Goal: Information Seeking & Learning: Check status

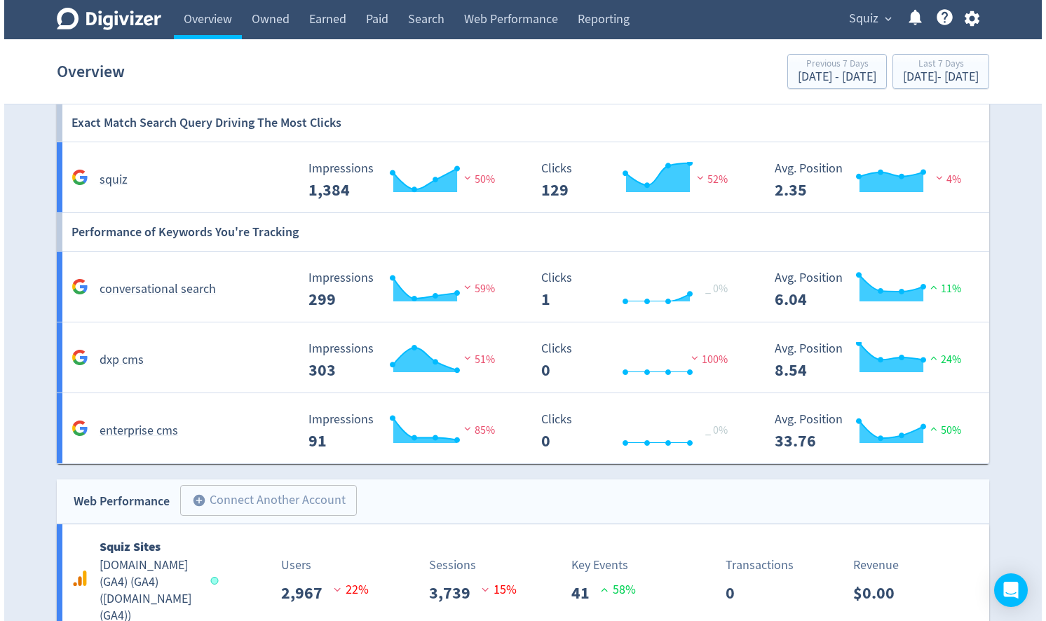
scroll to position [900, 0]
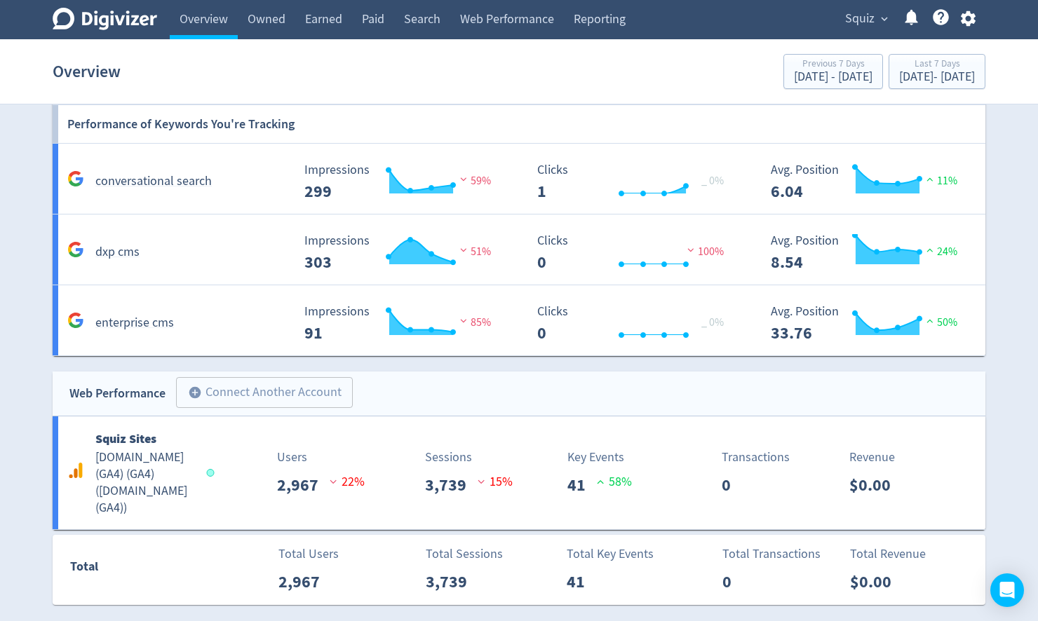
click at [866, 23] on span "Squiz" at bounding box center [859, 19] width 29 height 22
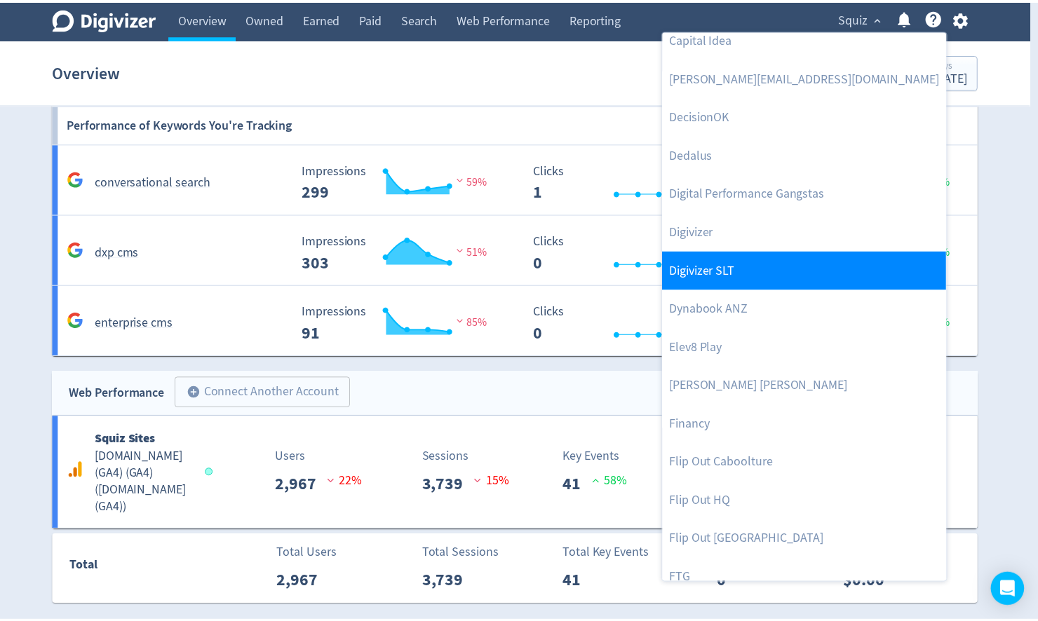
scroll to position [337, 0]
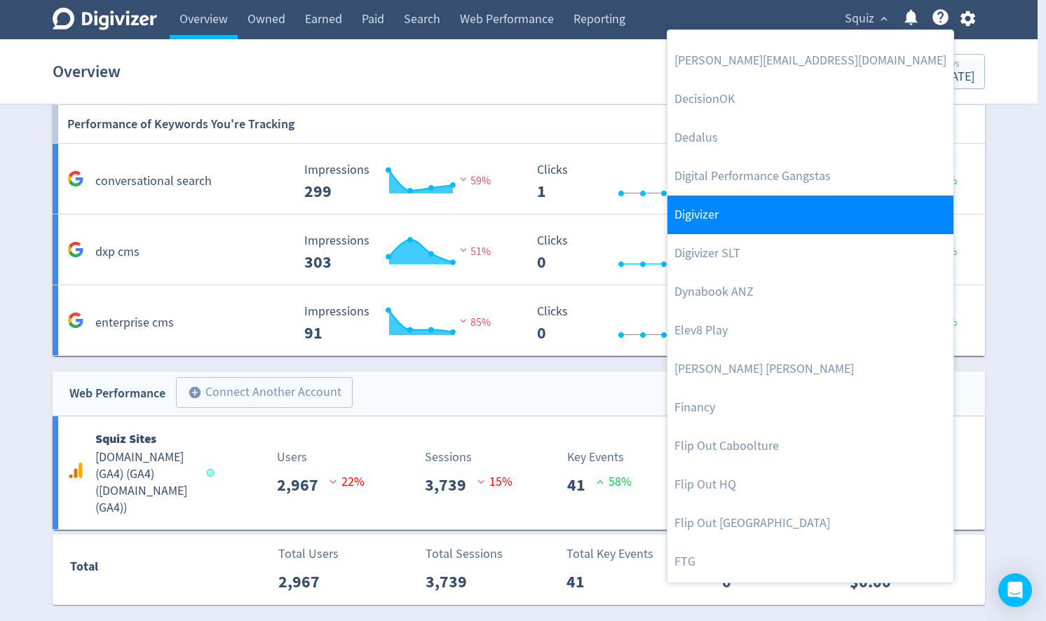
click at [705, 221] on link "Digivizer" at bounding box center [810, 215] width 286 height 39
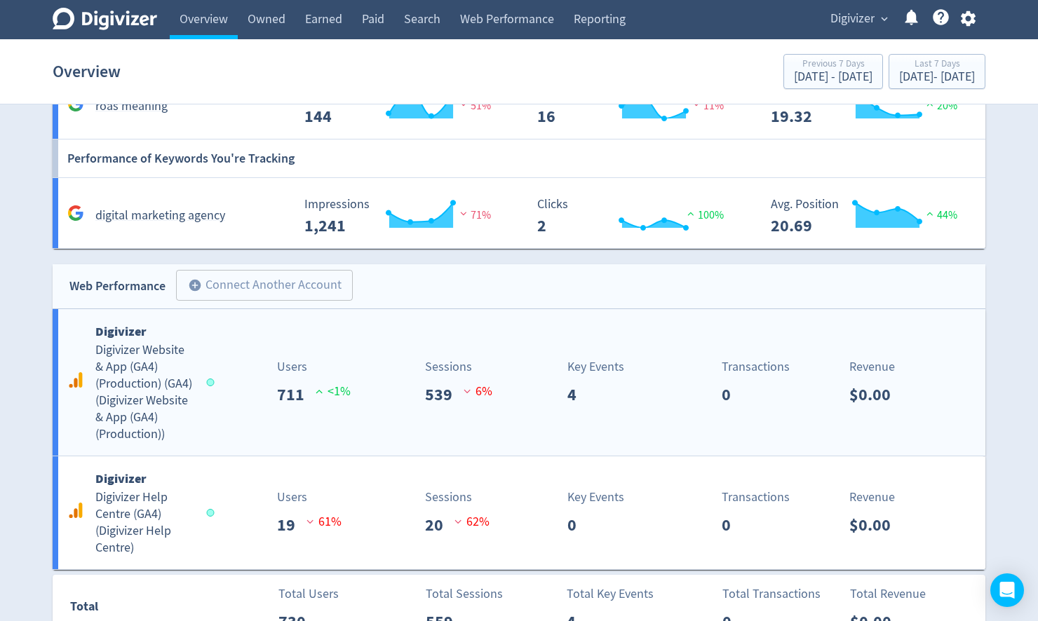
scroll to position [1721, 0]
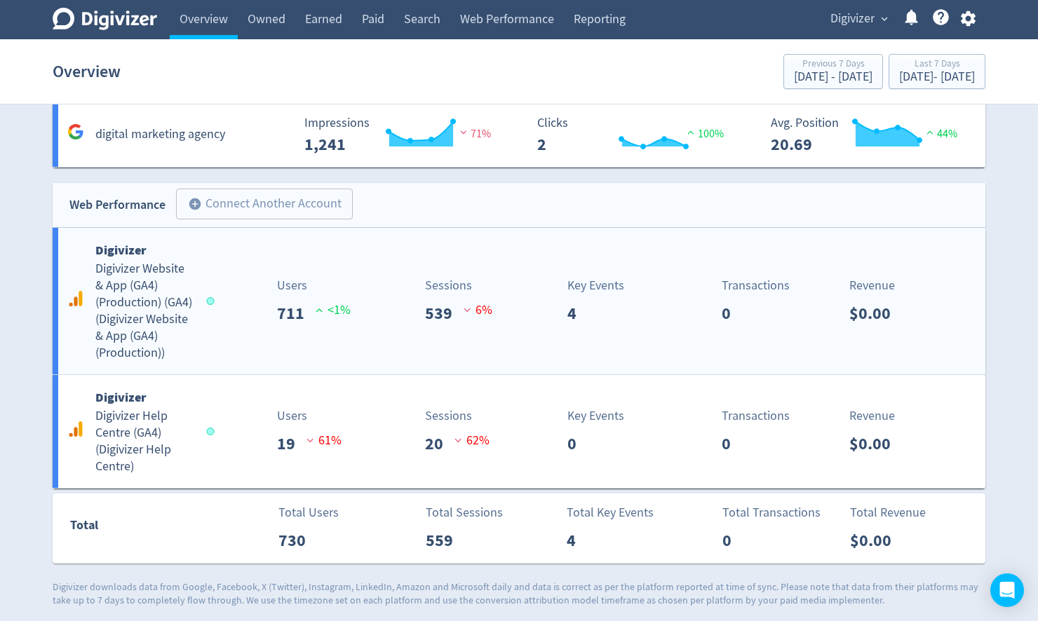
click at [140, 311] on h5 "Digivizer Website & App (GA4) (Production) (GA4) ( Digivizer Website & App (GA4…" at bounding box center [144, 311] width 98 height 101
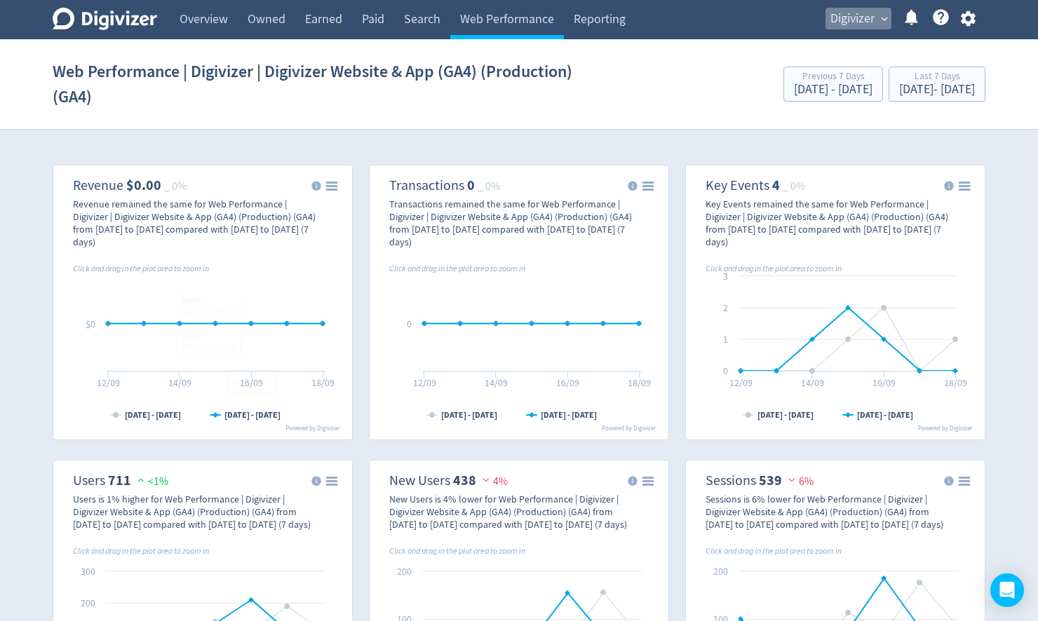
click at [864, 22] on span "Digivizer" at bounding box center [852, 19] width 44 height 22
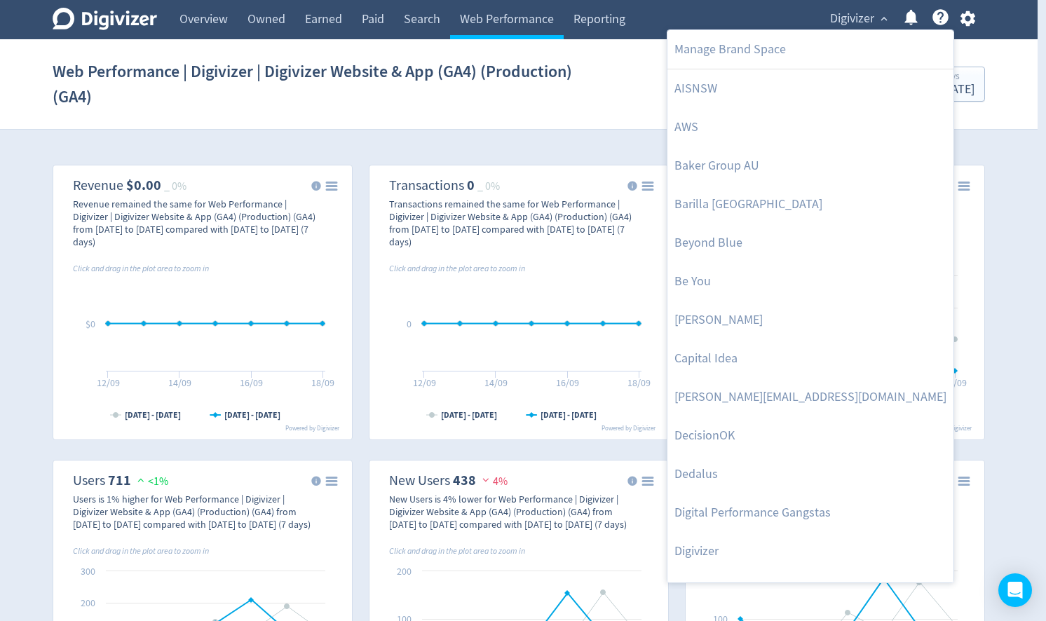
click at [555, 111] on div at bounding box center [523, 310] width 1046 height 621
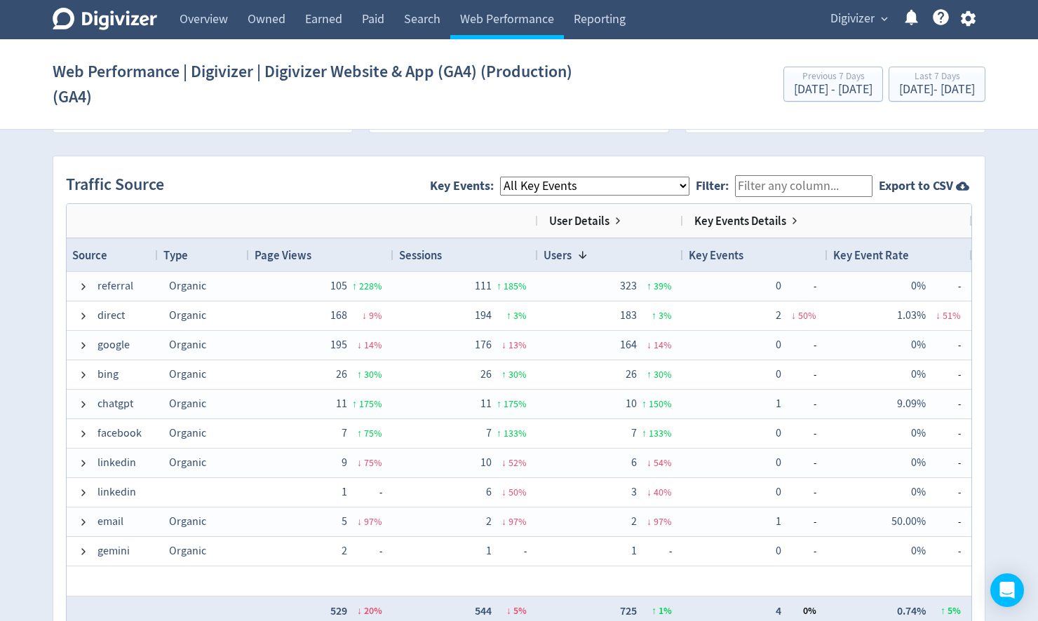
scroll to position [897, 0]
click at [720, 252] on span "Key Events" at bounding box center [716, 254] width 55 height 15
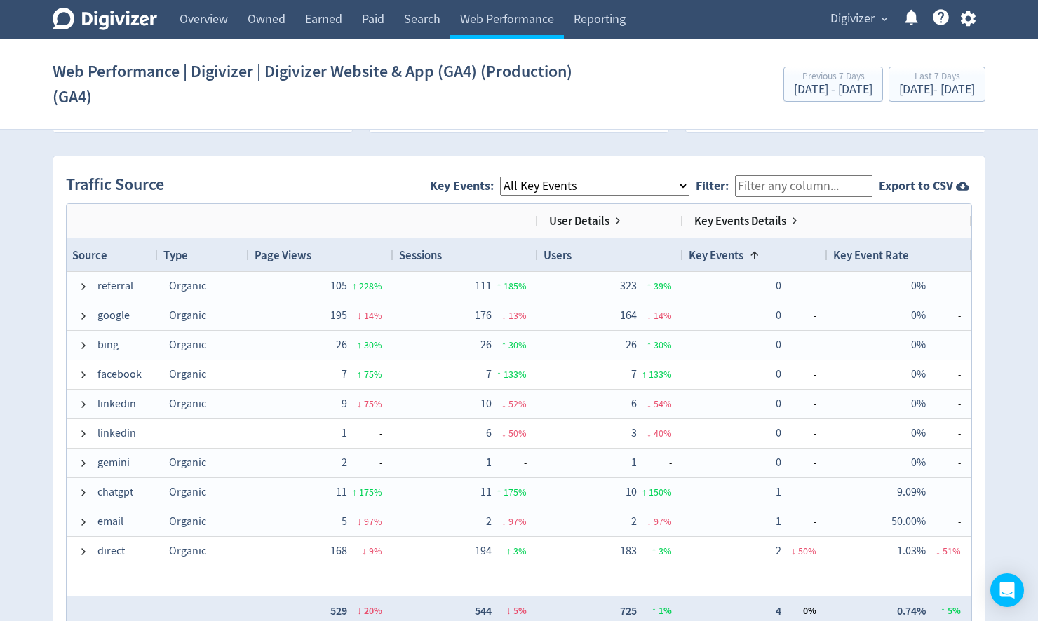
click at [734, 250] on span "Key Events" at bounding box center [716, 254] width 55 height 15
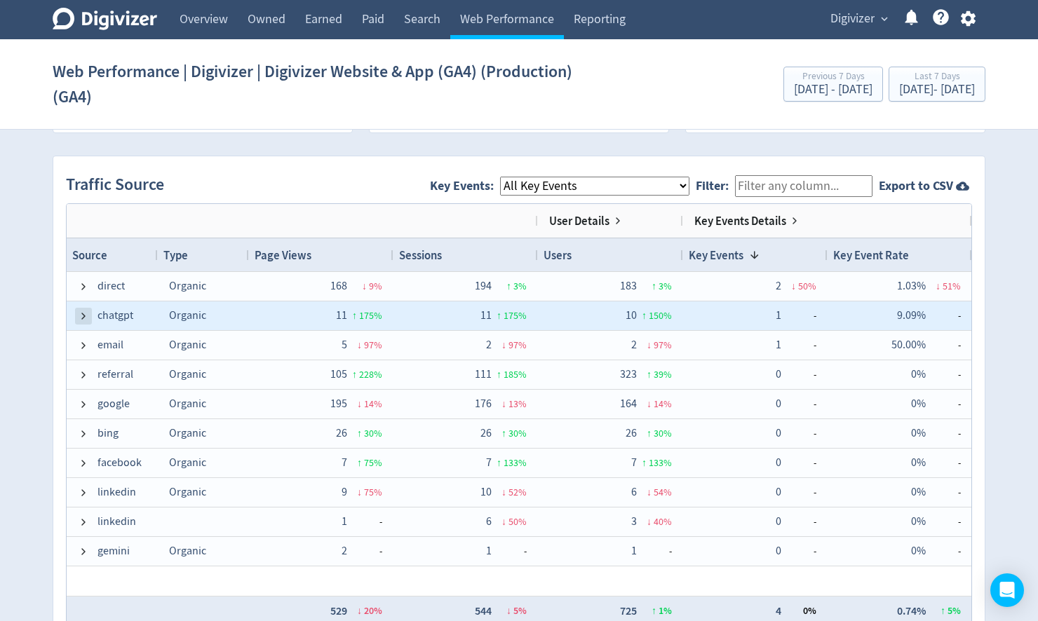
click at [85, 313] on span at bounding box center [83, 316] width 11 height 11
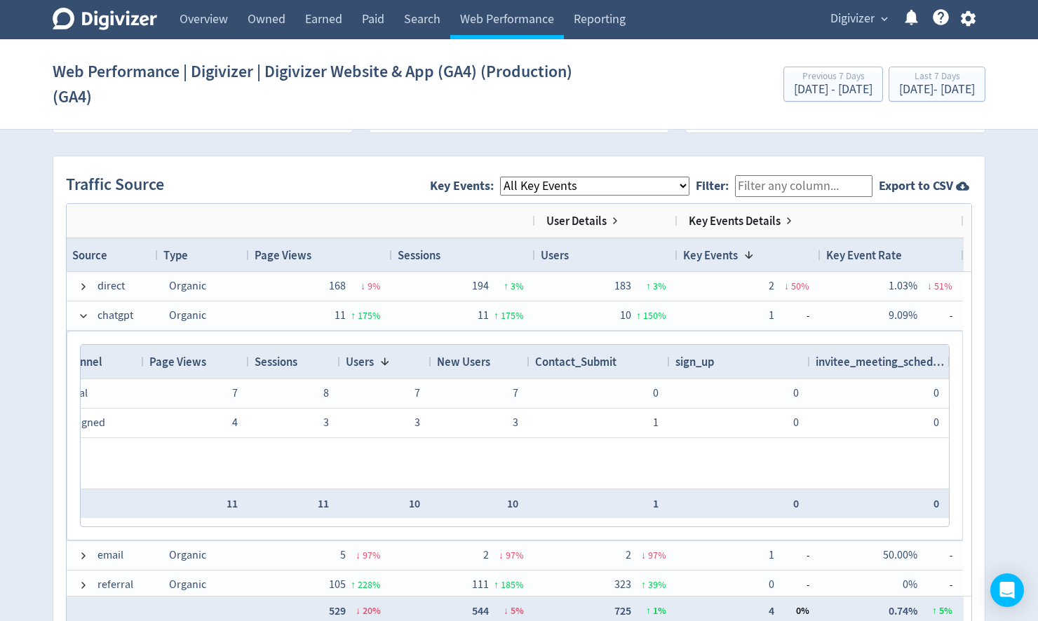
scroll to position [0, 0]
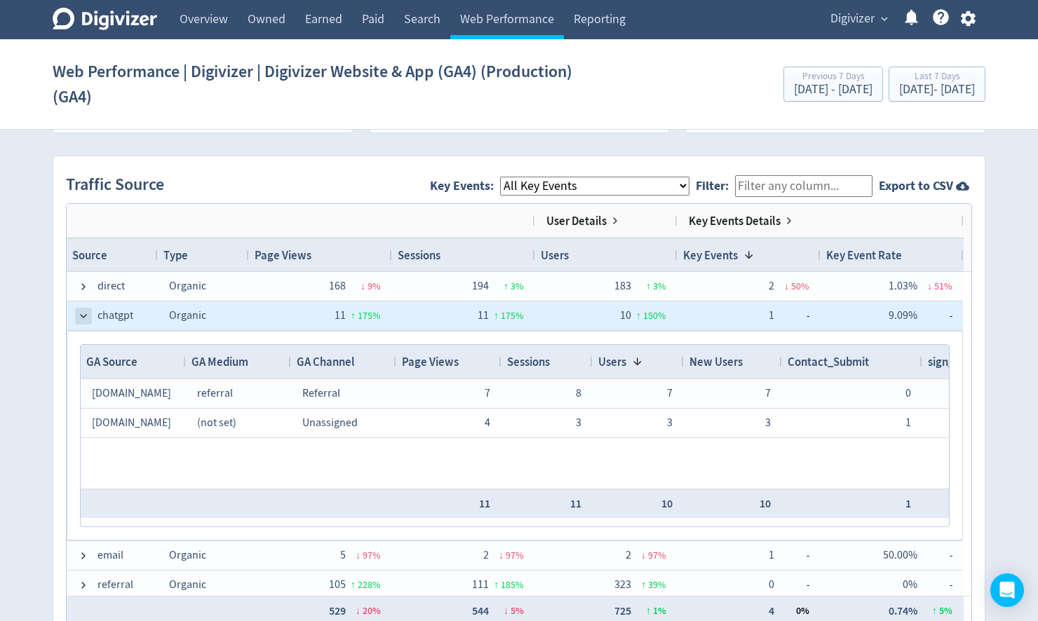
click at [79, 313] on span at bounding box center [83, 316] width 11 height 11
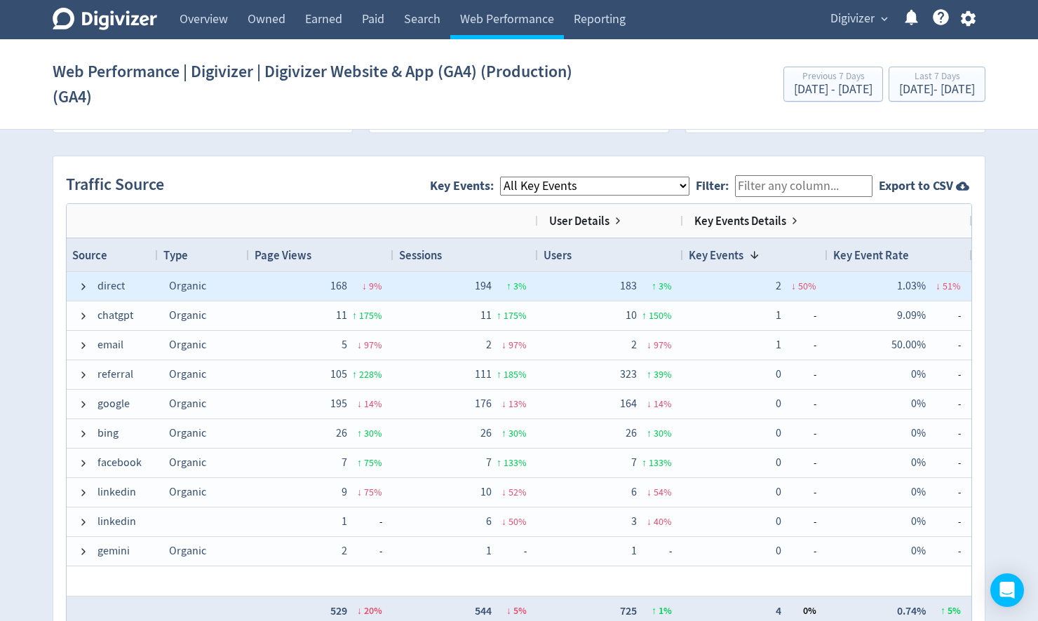
click at [84, 290] on span at bounding box center [83, 286] width 11 height 27
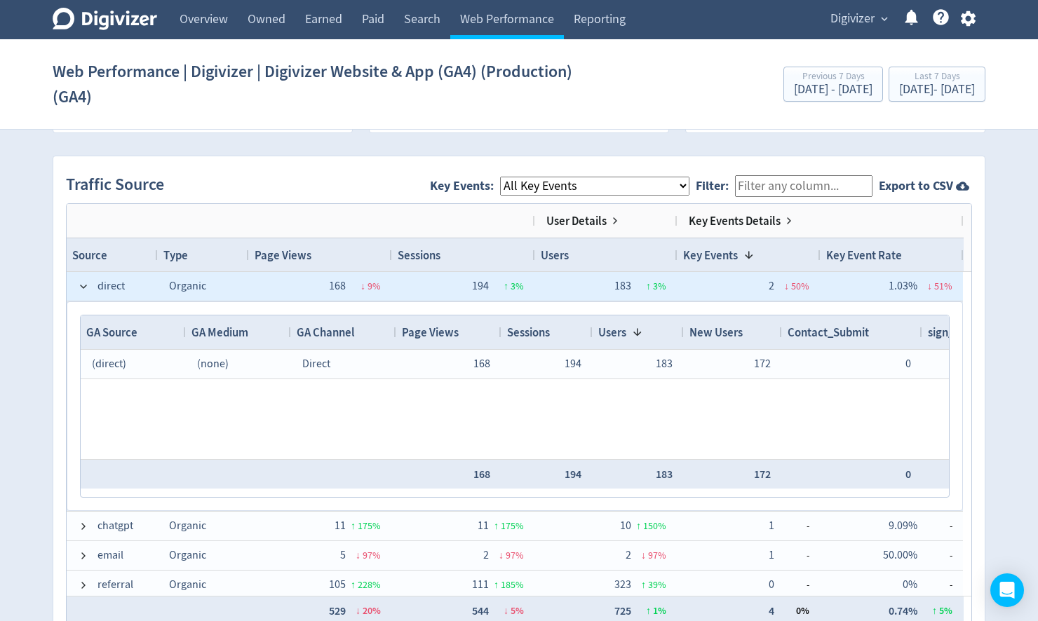
click at [84, 290] on span at bounding box center [83, 286] width 11 height 27
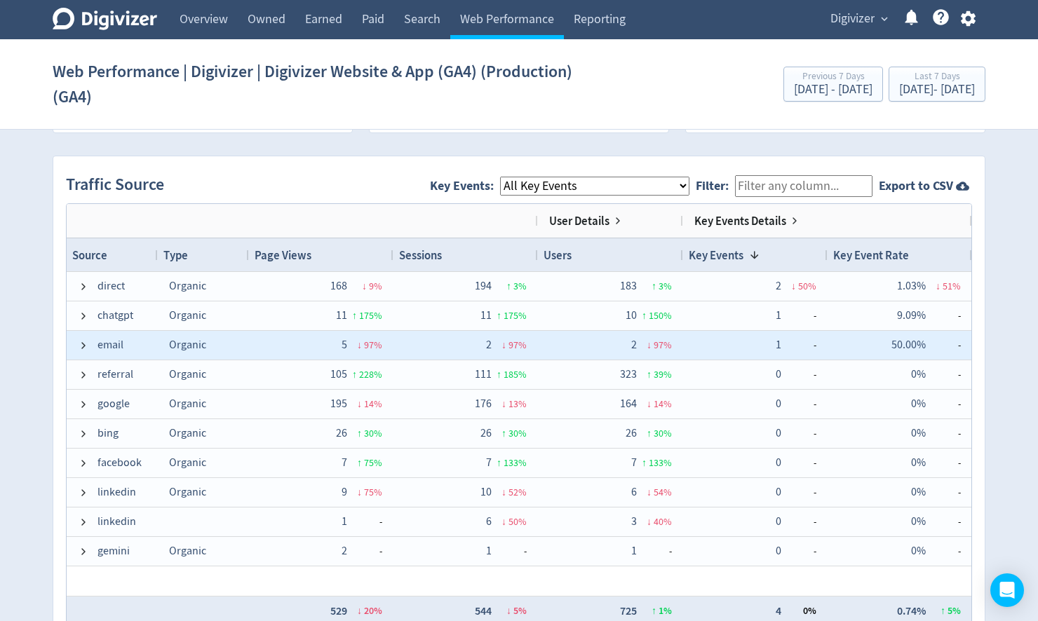
click at [81, 340] on span at bounding box center [83, 345] width 11 height 11
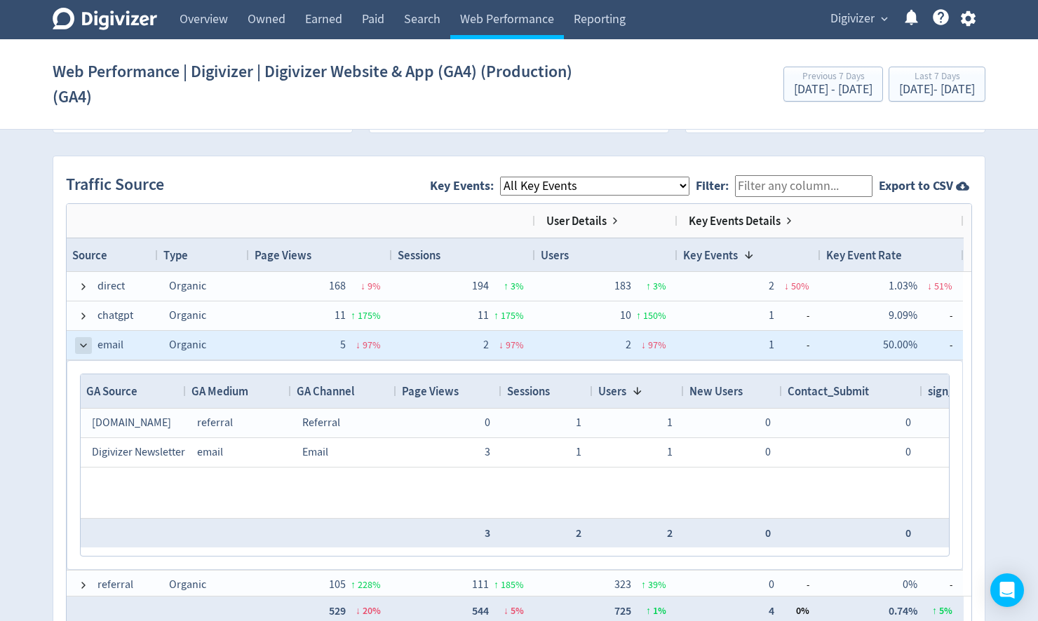
click at [81, 340] on span at bounding box center [83, 345] width 11 height 11
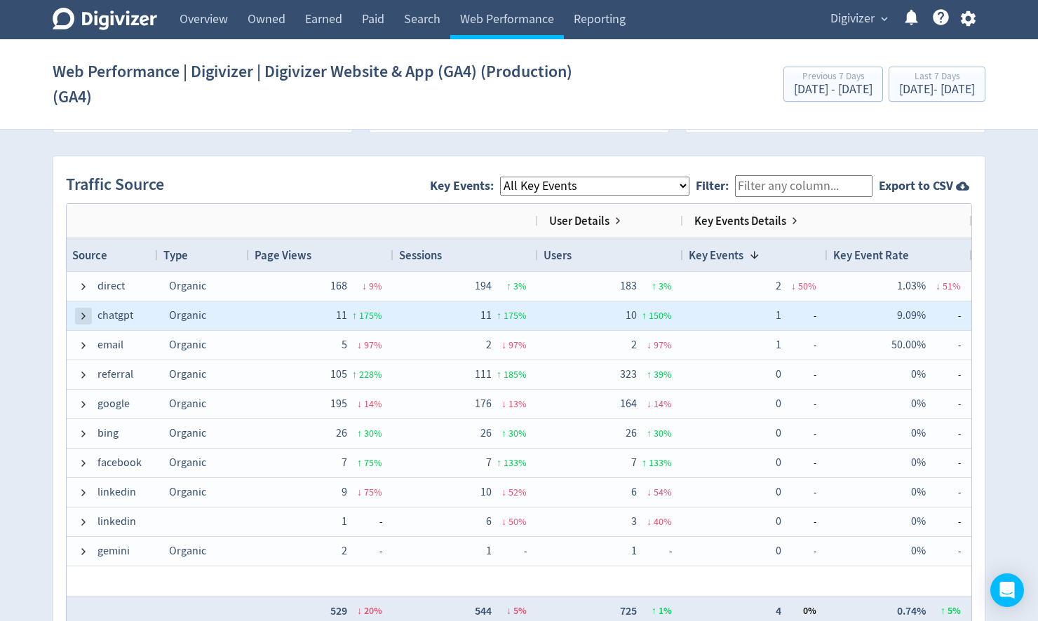
click at [84, 311] on span at bounding box center [83, 316] width 11 height 11
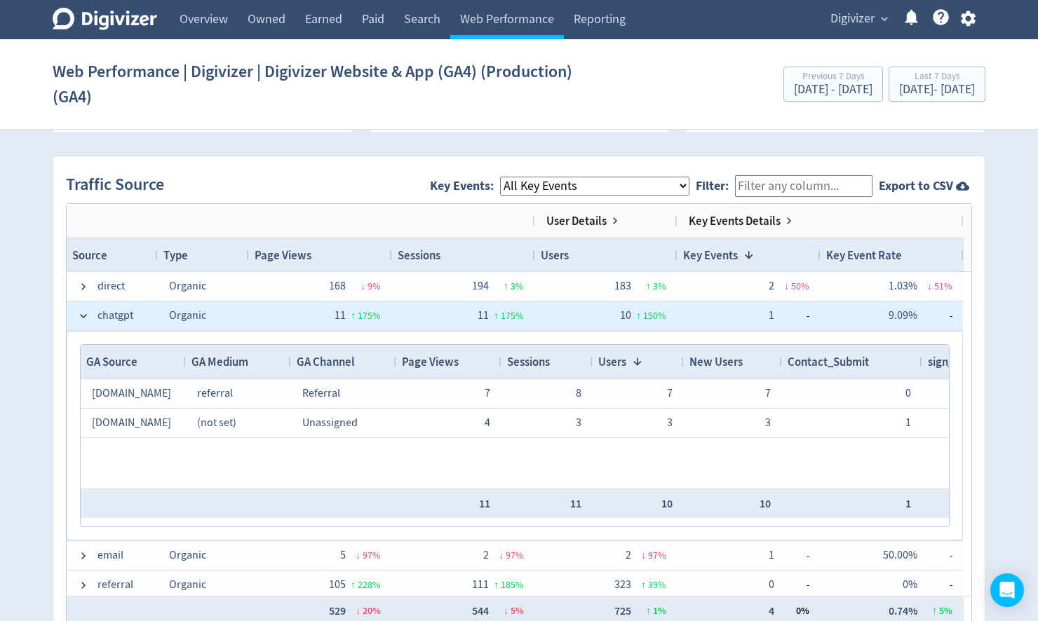
click at [84, 311] on span at bounding box center [83, 316] width 11 height 11
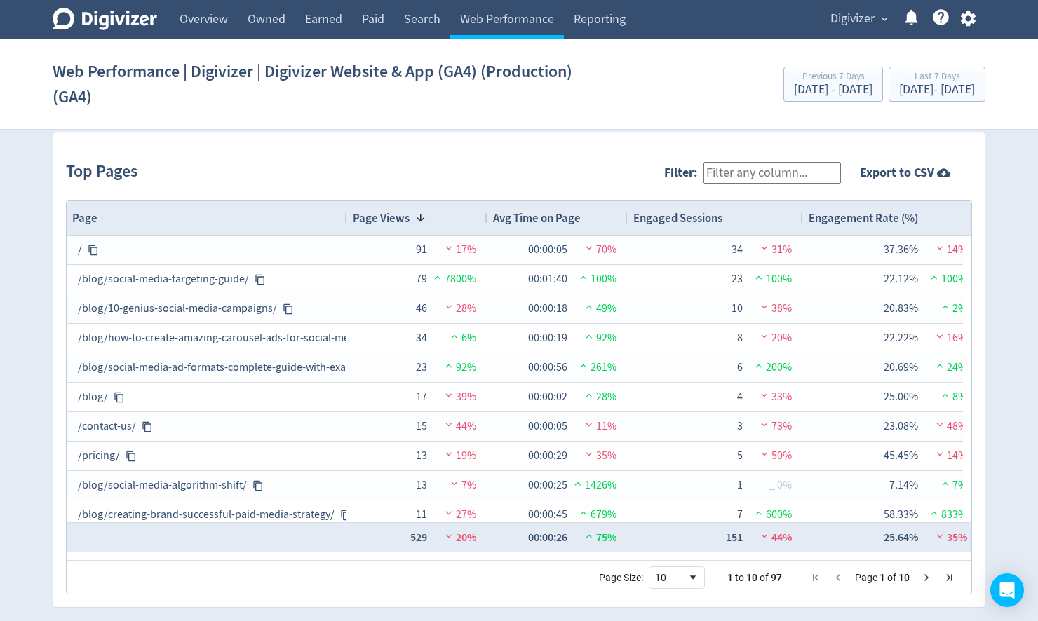
scroll to position [1444, 0]
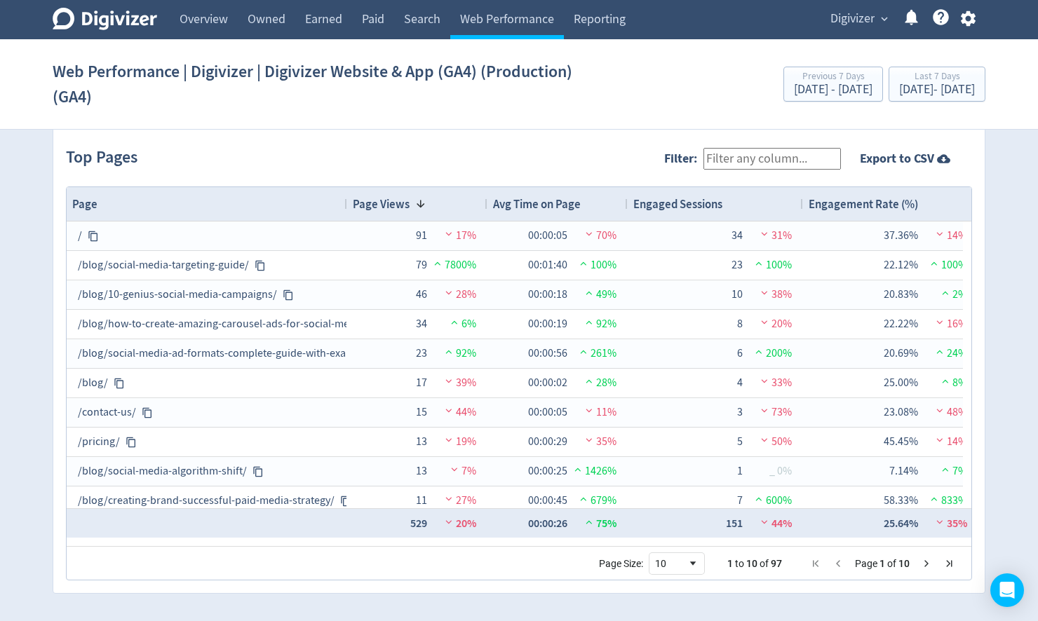
click at [738, 156] on input "Filter:" at bounding box center [771, 159] width 137 height 22
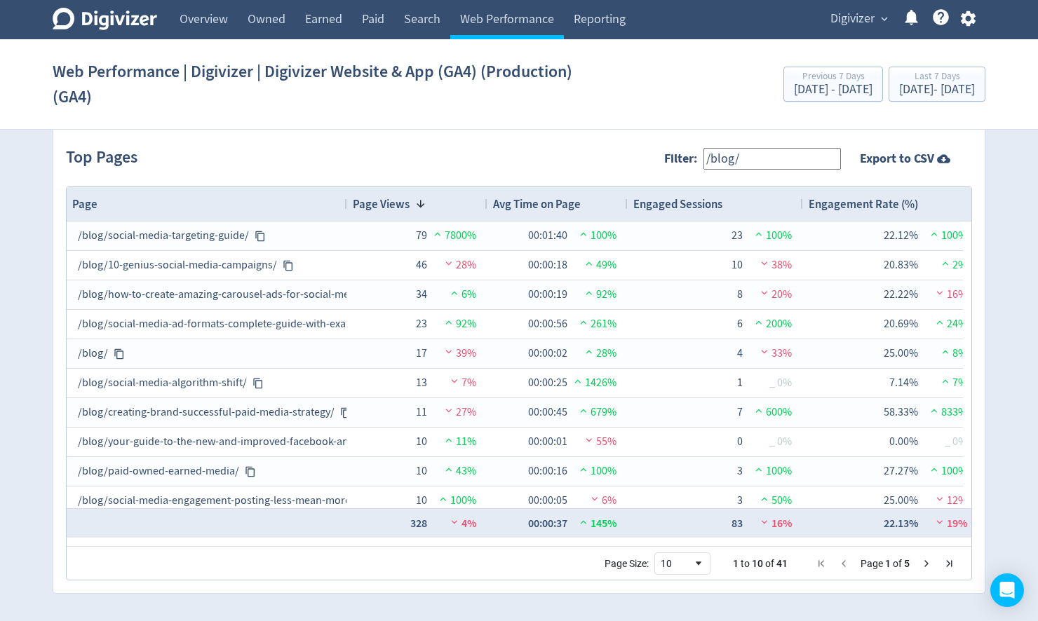
type input "/blog/"
drag, startPoint x: 744, startPoint y: 154, endPoint x: 698, endPoint y: 152, distance: 46.3
click at [698, 152] on span "Filter: /blog/" at bounding box center [755, 159] width 183 height 34
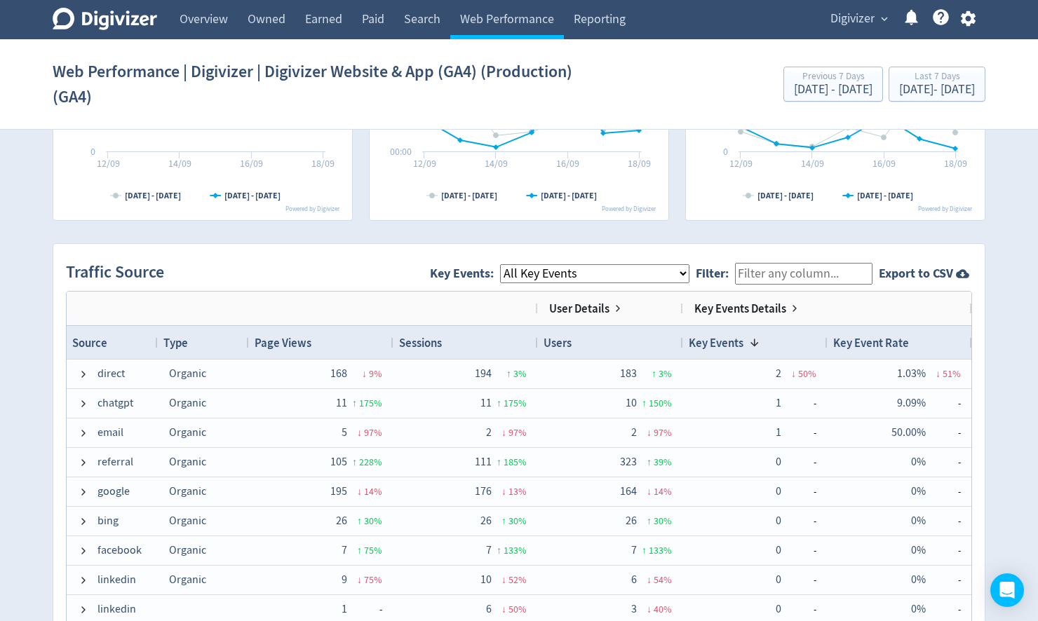
scroll to position [715, 0]
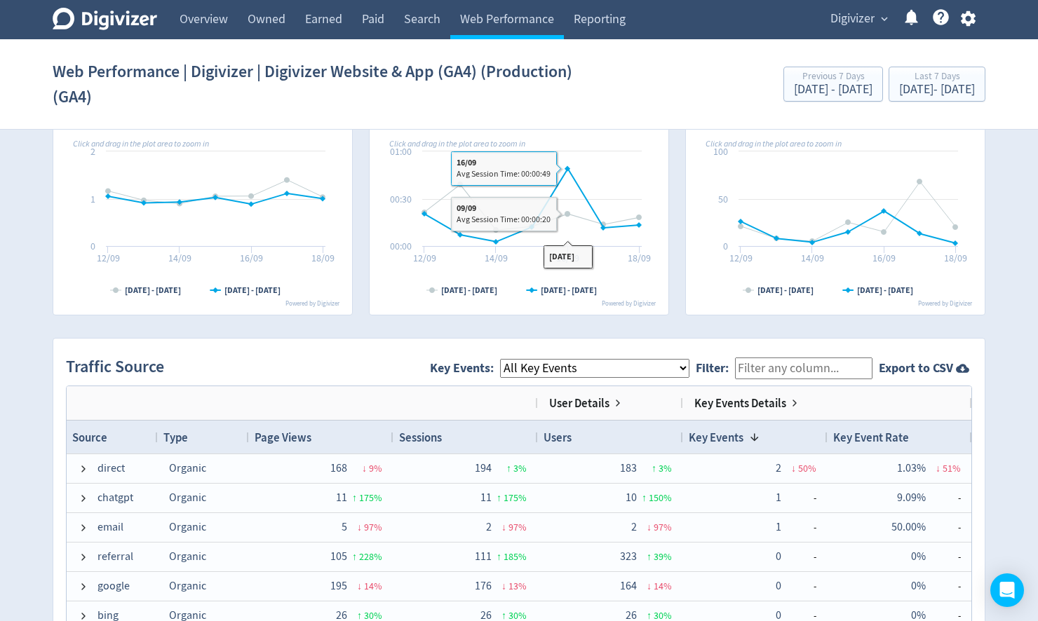
click at [573, 365] on select "All Key Events eCommerce Contact_Submit sign_up invitee_meeting_scheduled" at bounding box center [594, 368] width 189 height 19
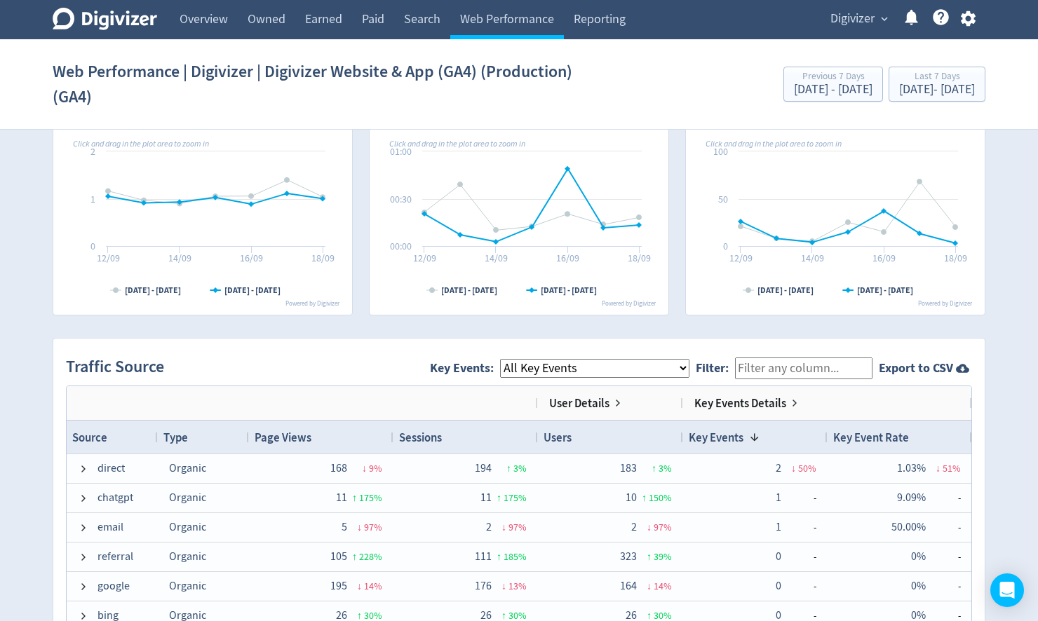
select select "invitee_meeting_scheduled"
click at [512, 359] on select "All Key Events eCommerce Contact_Submit sign_up invitee_meeting_scheduled" at bounding box center [594, 368] width 189 height 19
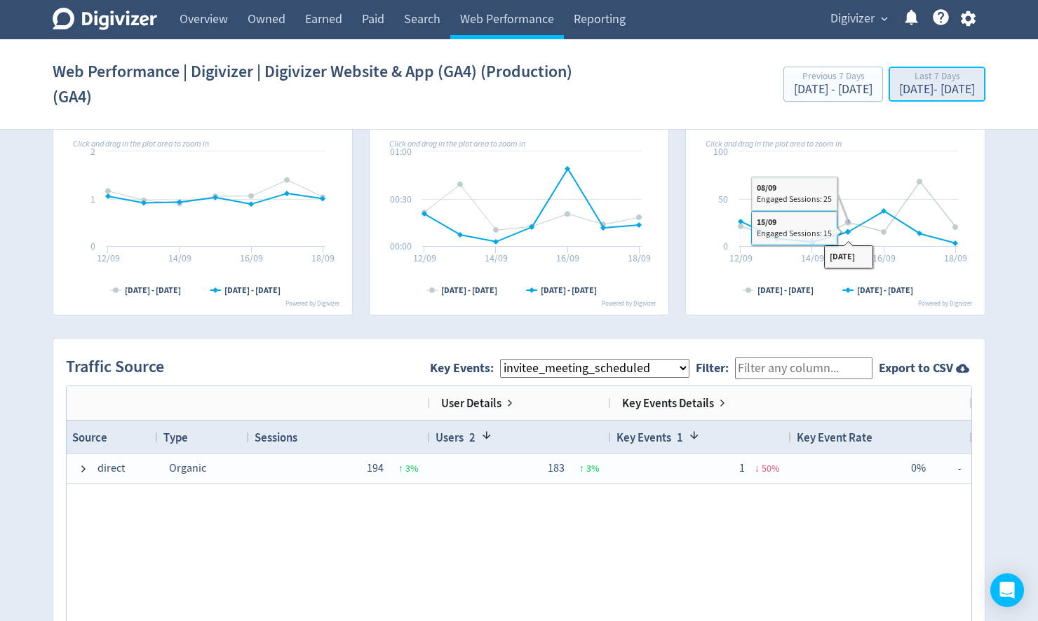
click at [899, 85] on div "[DATE] - [DATE]" at bounding box center [937, 89] width 76 height 13
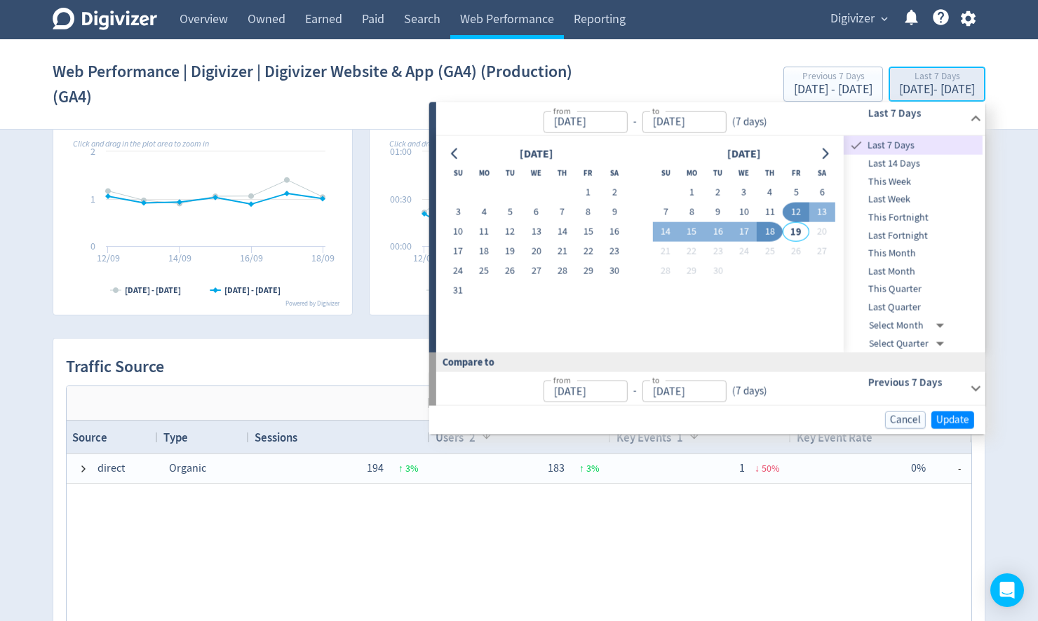
type input "[DATE]"
click at [687, 186] on button "1" at bounding box center [692, 193] width 26 height 20
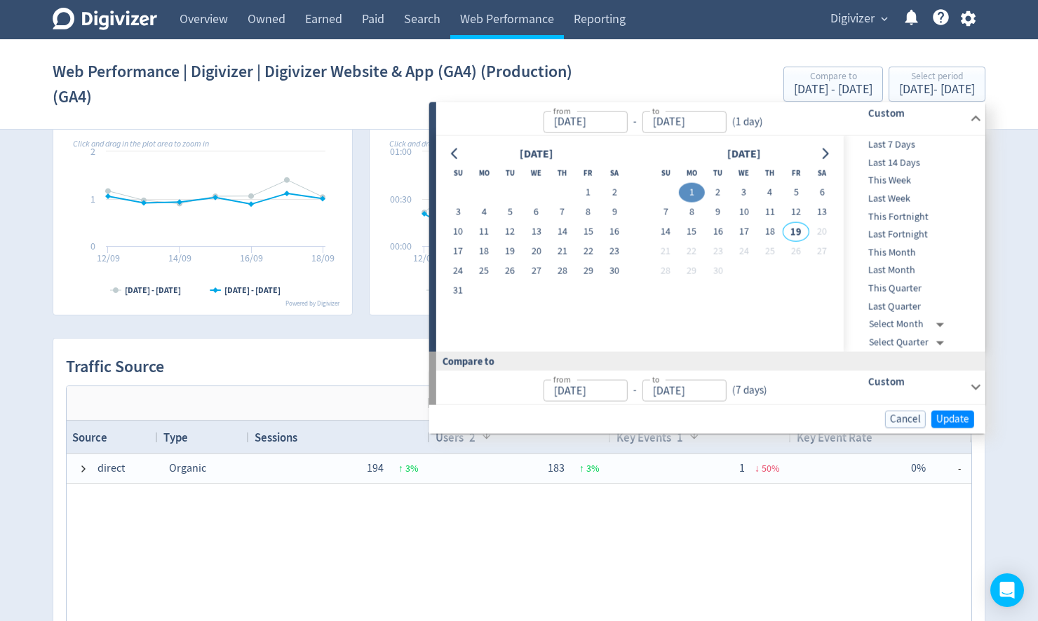
type input "[DATE]"
click at [777, 231] on button "18" at bounding box center [770, 232] width 26 height 20
type input "[DATE]"
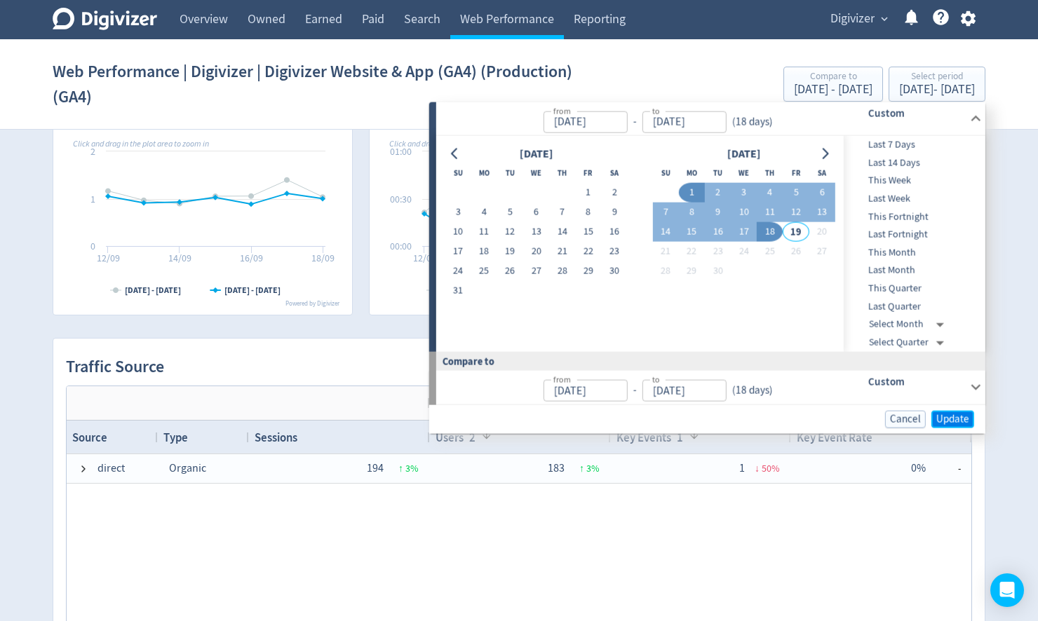
click at [945, 418] on span "Update" at bounding box center [952, 419] width 33 height 11
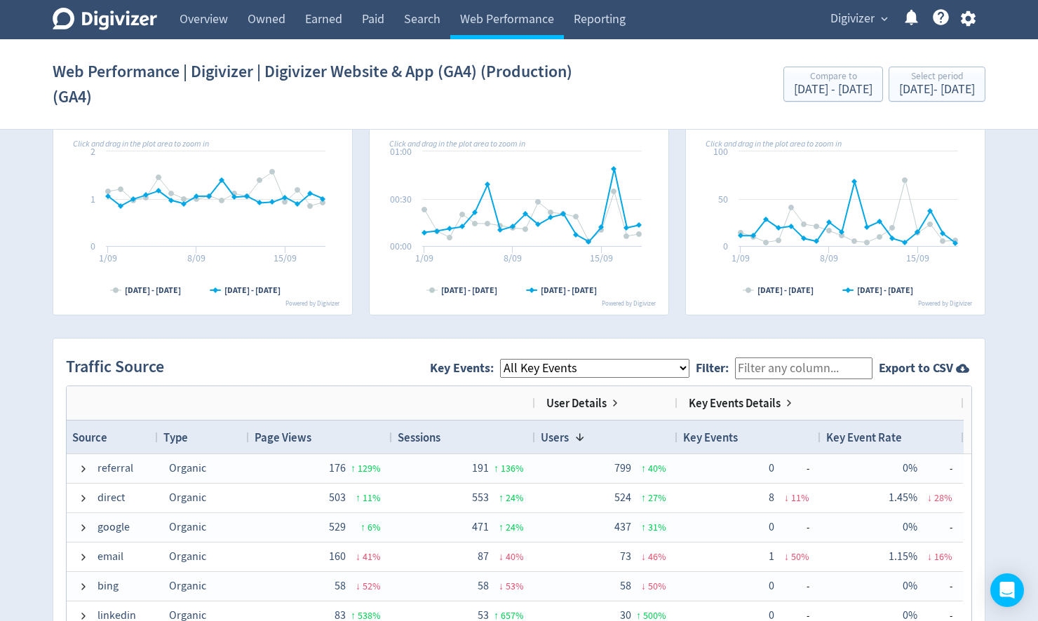
click at [599, 356] on span "Key Events: All Key Events eCommerce Contact_Submit sign_up invitee_meeting_sch…" at bounding box center [563, 369] width 266 height 32
click at [589, 367] on select "All Key Events eCommerce Contact_Submit sign_up invitee_meeting_scheduled" at bounding box center [594, 368] width 189 height 19
select select "invitee_meeting_scheduled"
click at [512, 359] on select "All Key Events eCommerce Contact_Submit sign_up invitee_meeting_scheduled" at bounding box center [594, 368] width 189 height 19
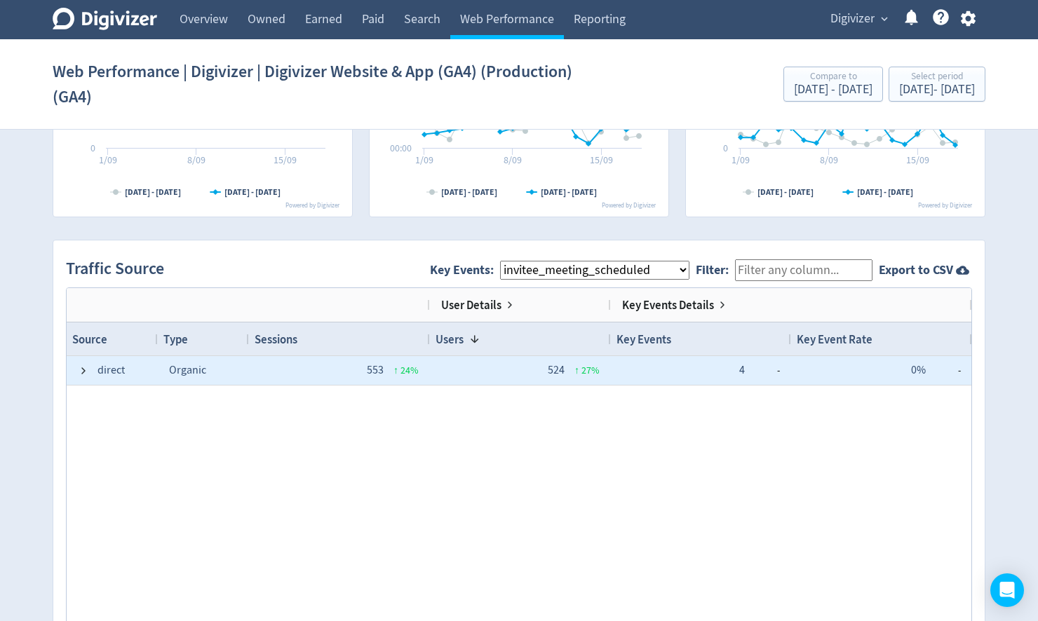
scroll to position [827, 0]
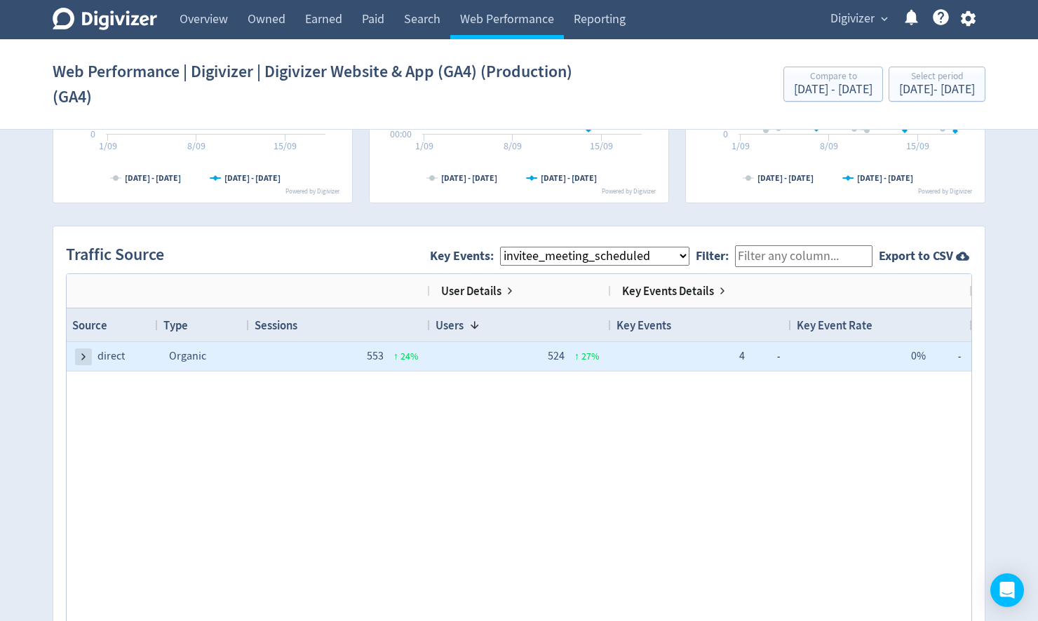
click at [87, 358] on span at bounding box center [83, 356] width 11 height 11
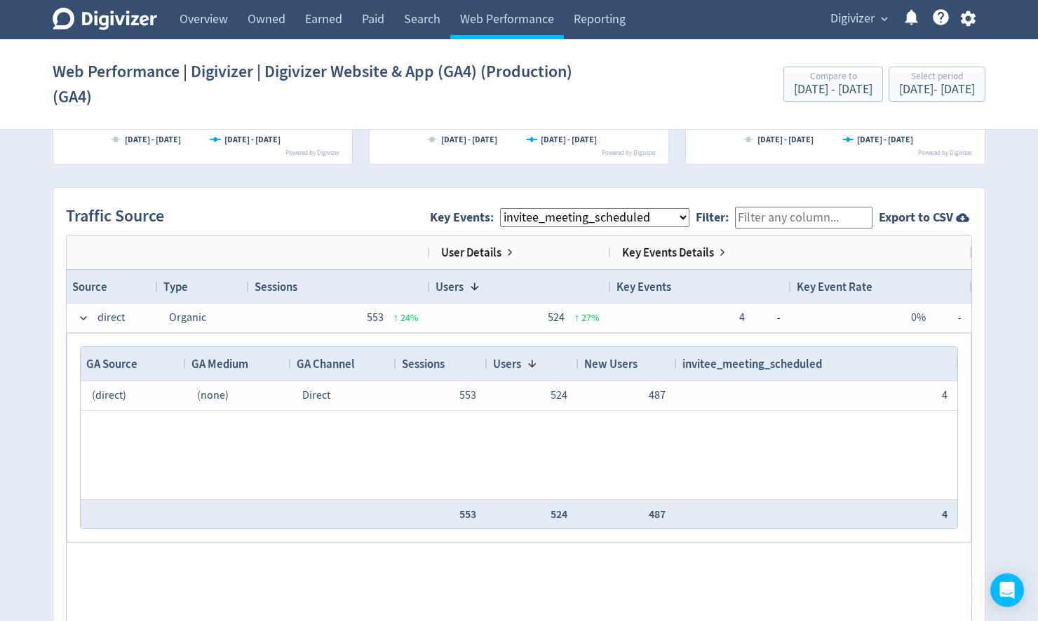
scroll to position [883, 0]
